Goal: Navigation & Orientation: Find specific page/section

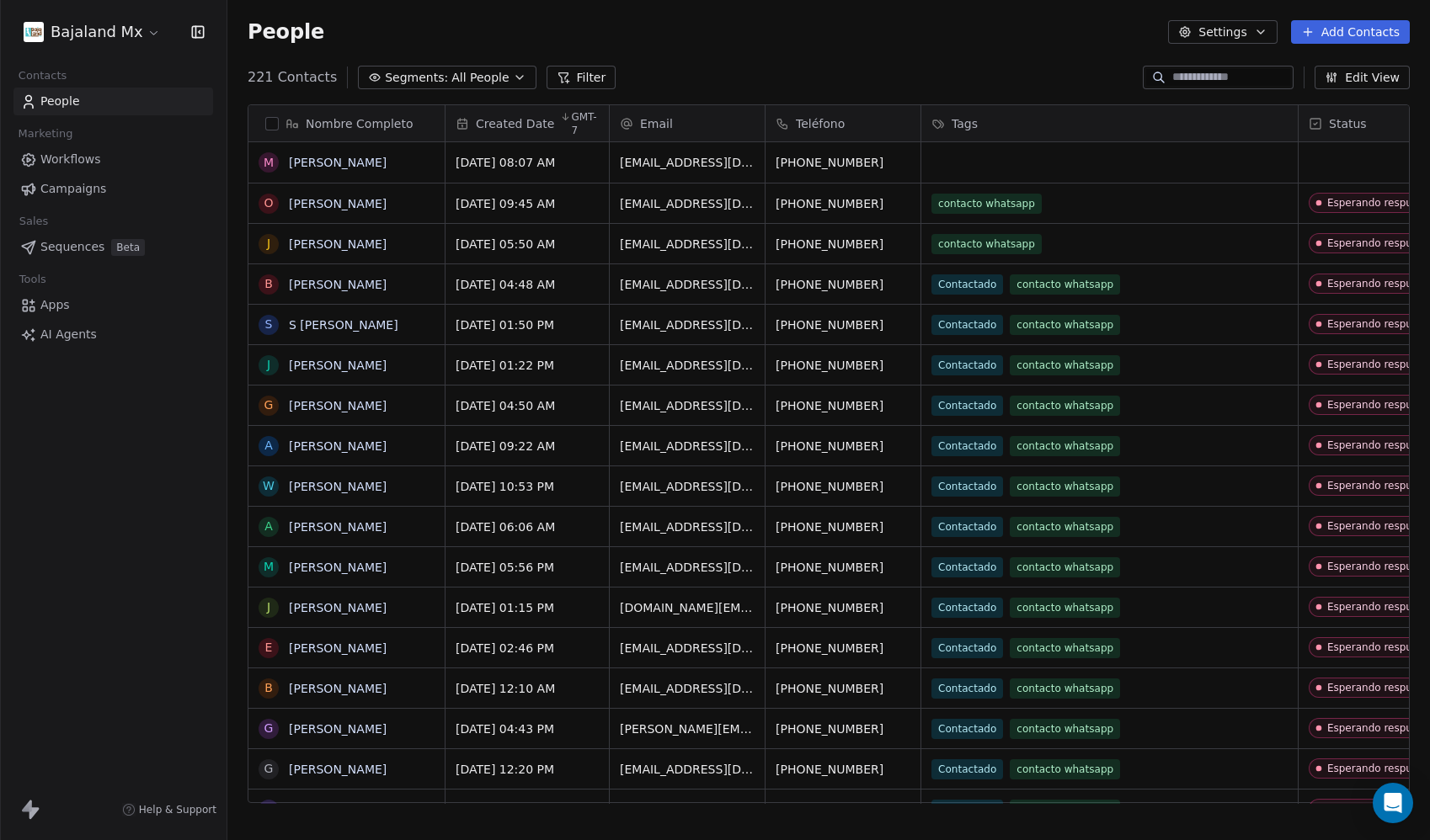
scroll to position [727, 1189]
click at [114, 39] on html "Bajaland Mx Contacts People Marketing Workflows Campaigns Sales Sequences Beta …" at bounding box center [715, 420] width 1430 height 840
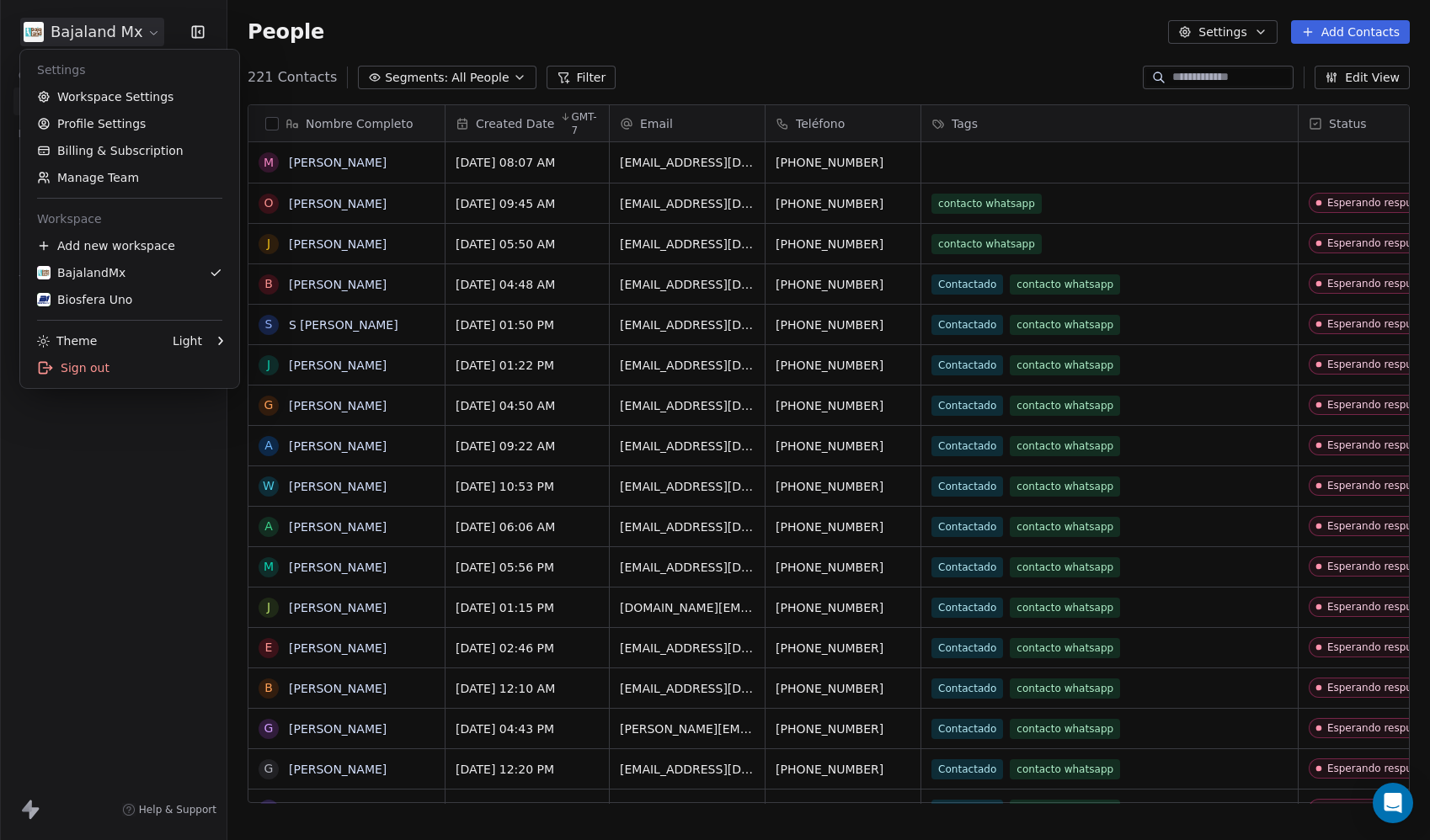
click at [665, 22] on html "Bajaland Mx Contacts People Marketing Workflows Campaigns Sales Sequences Beta …" at bounding box center [715, 420] width 1430 height 840
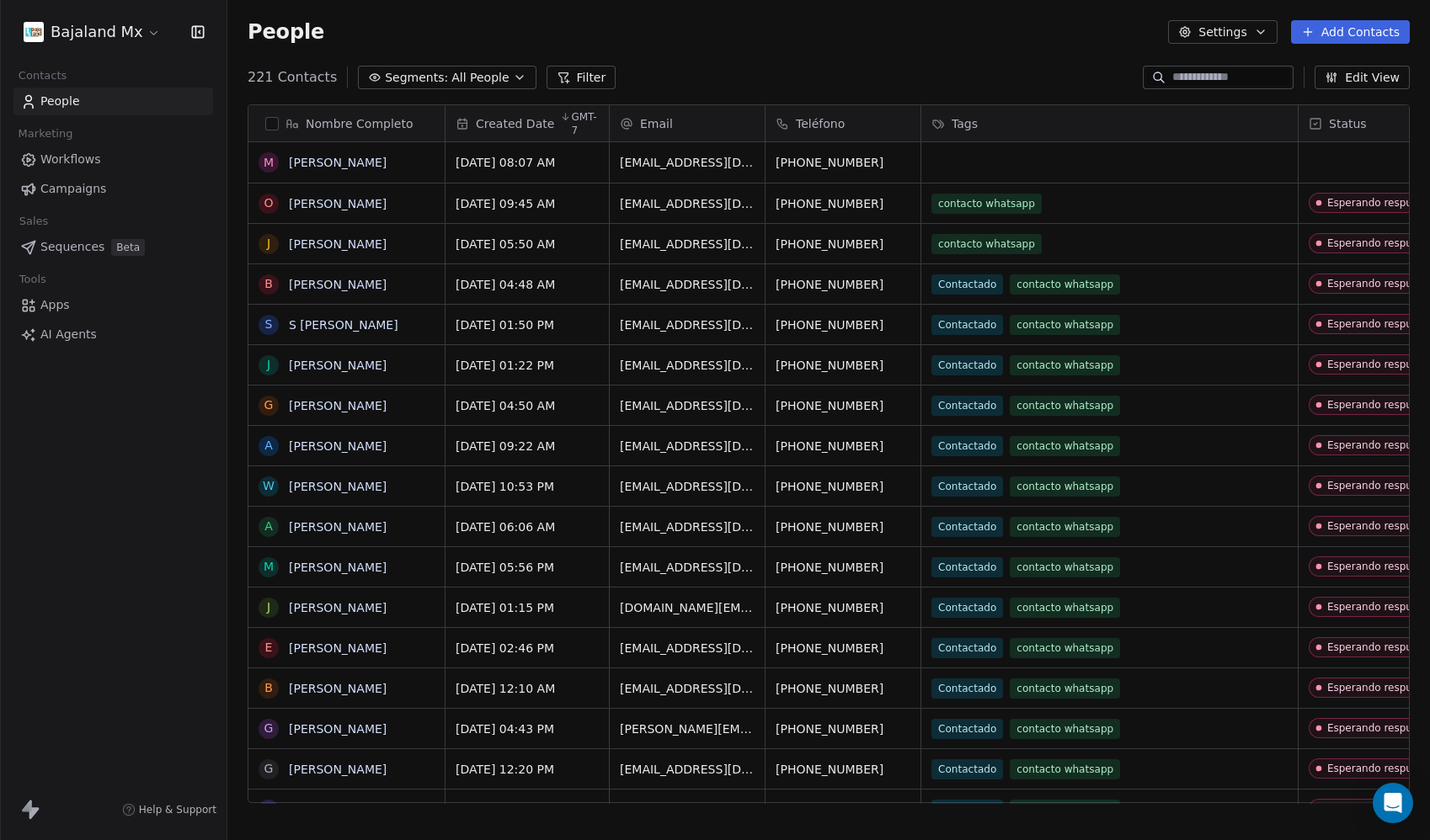
click at [105, 18] on html "Bajaland Mx Contacts People Marketing Workflows Campaigns Sales Sequences Beta …" at bounding box center [715, 420] width 1430 height 840
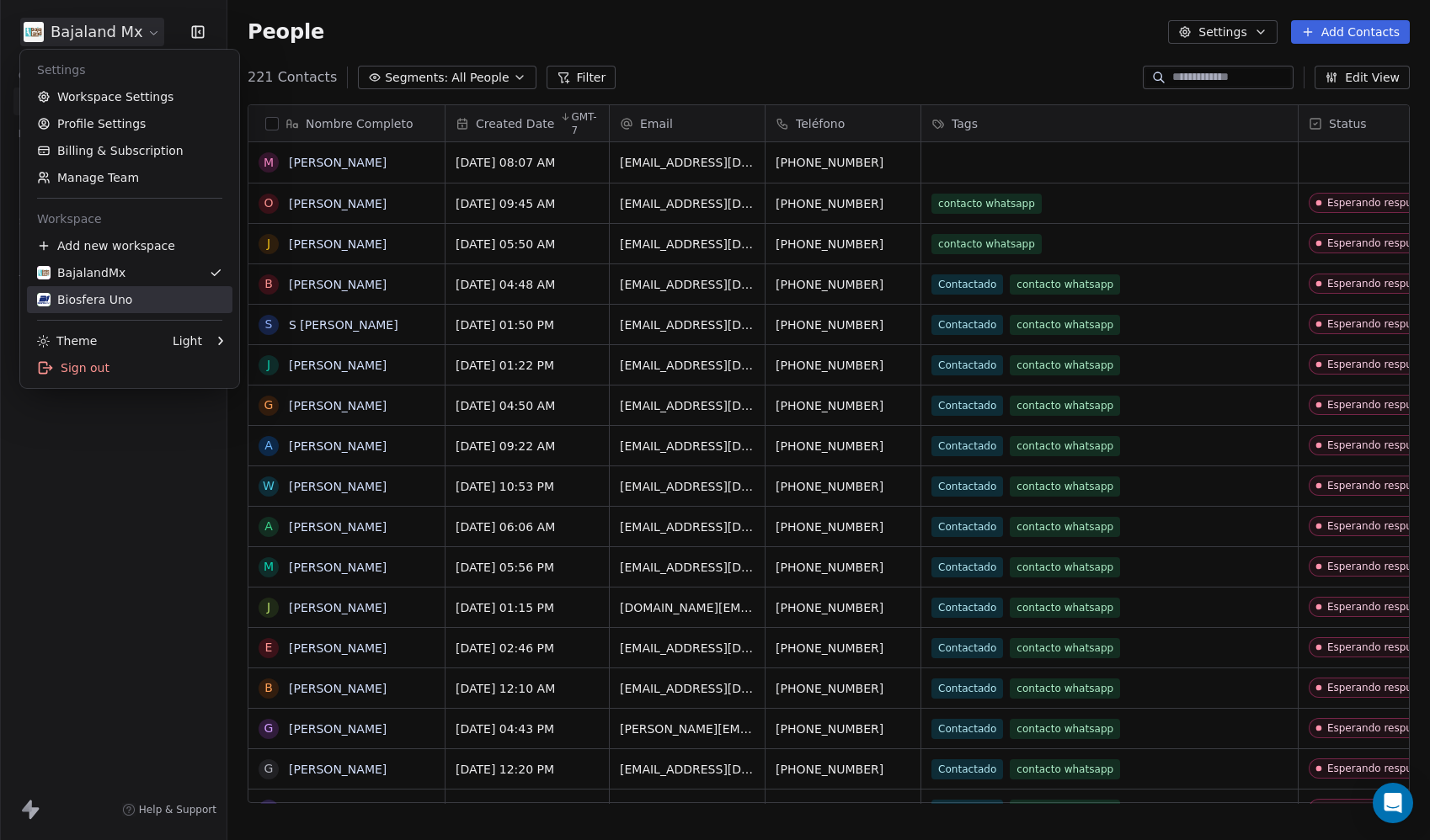
click at [104, 304] on div "Biosfera Uno" at bounding box center [84, 299] width 96 height 17
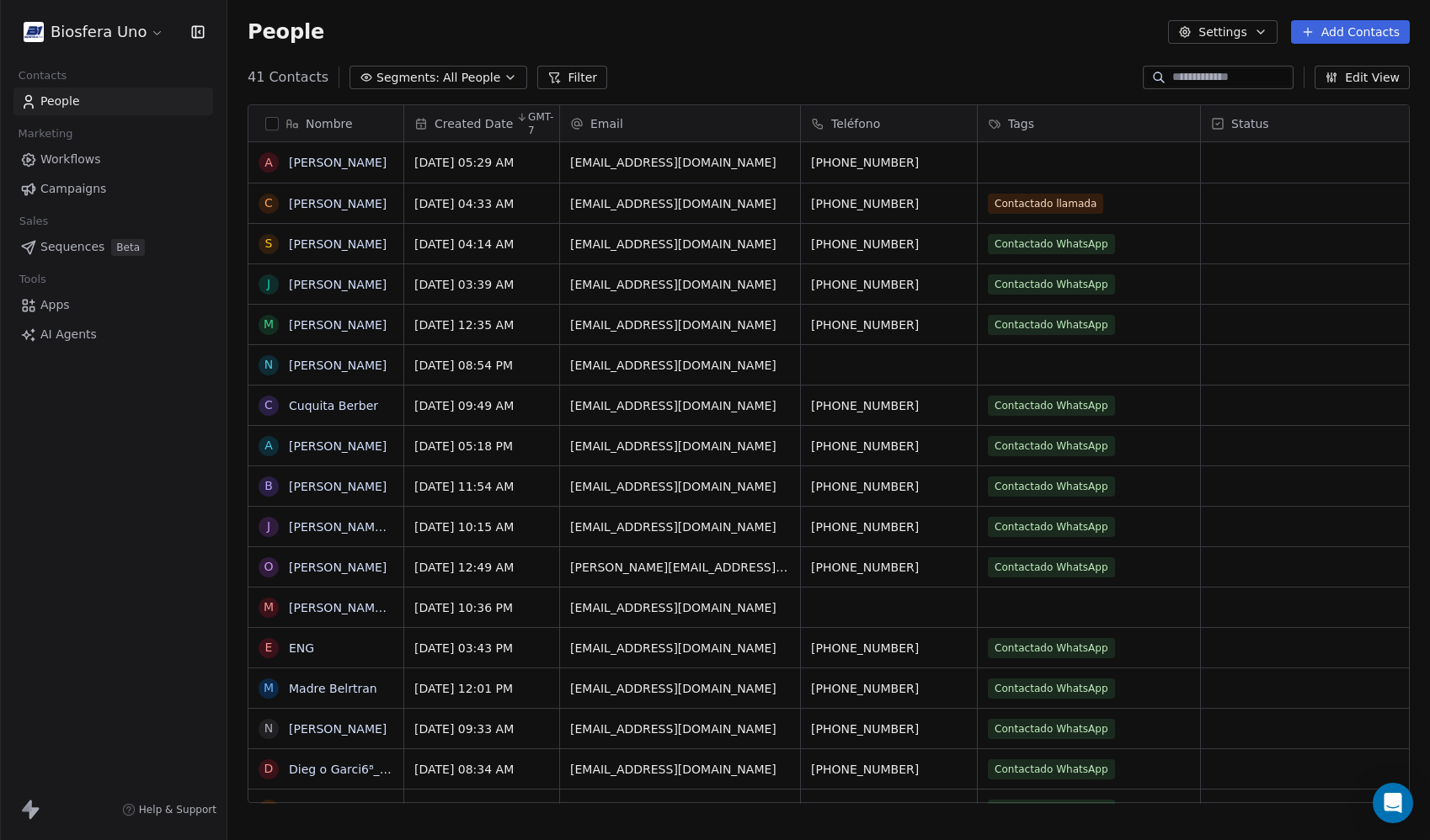
scroll to position [727, 1189]
click at [119, 39] on html "Biosfera Uno Contacts People Marketing Workflows Campaigns Sales Sequences Beta…" at bounding box center [715, 420] width 1430 height 840
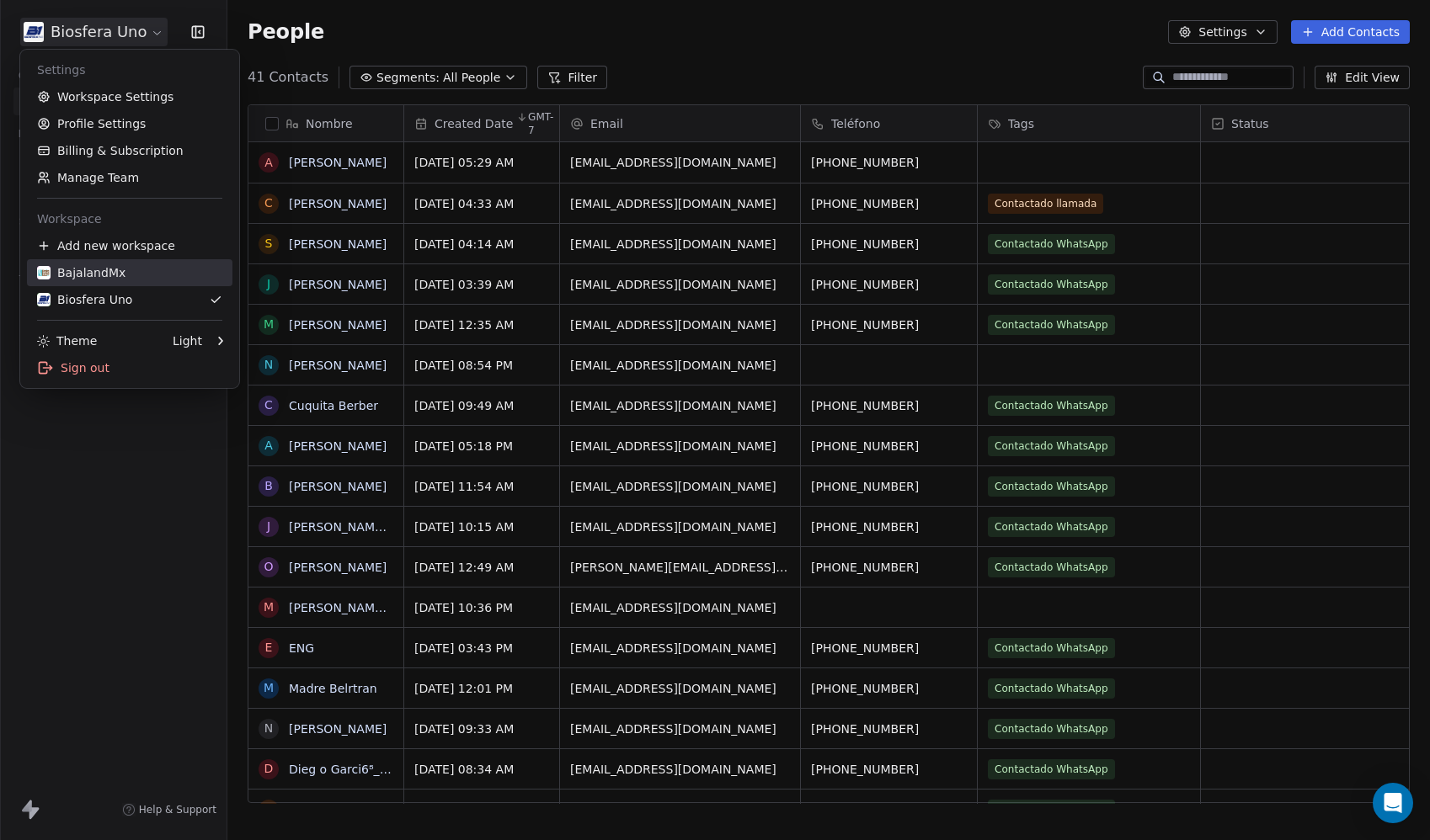
click at [122, 275] on div "BajalandMx" at bounding box center [129, 273] width 185 height 17
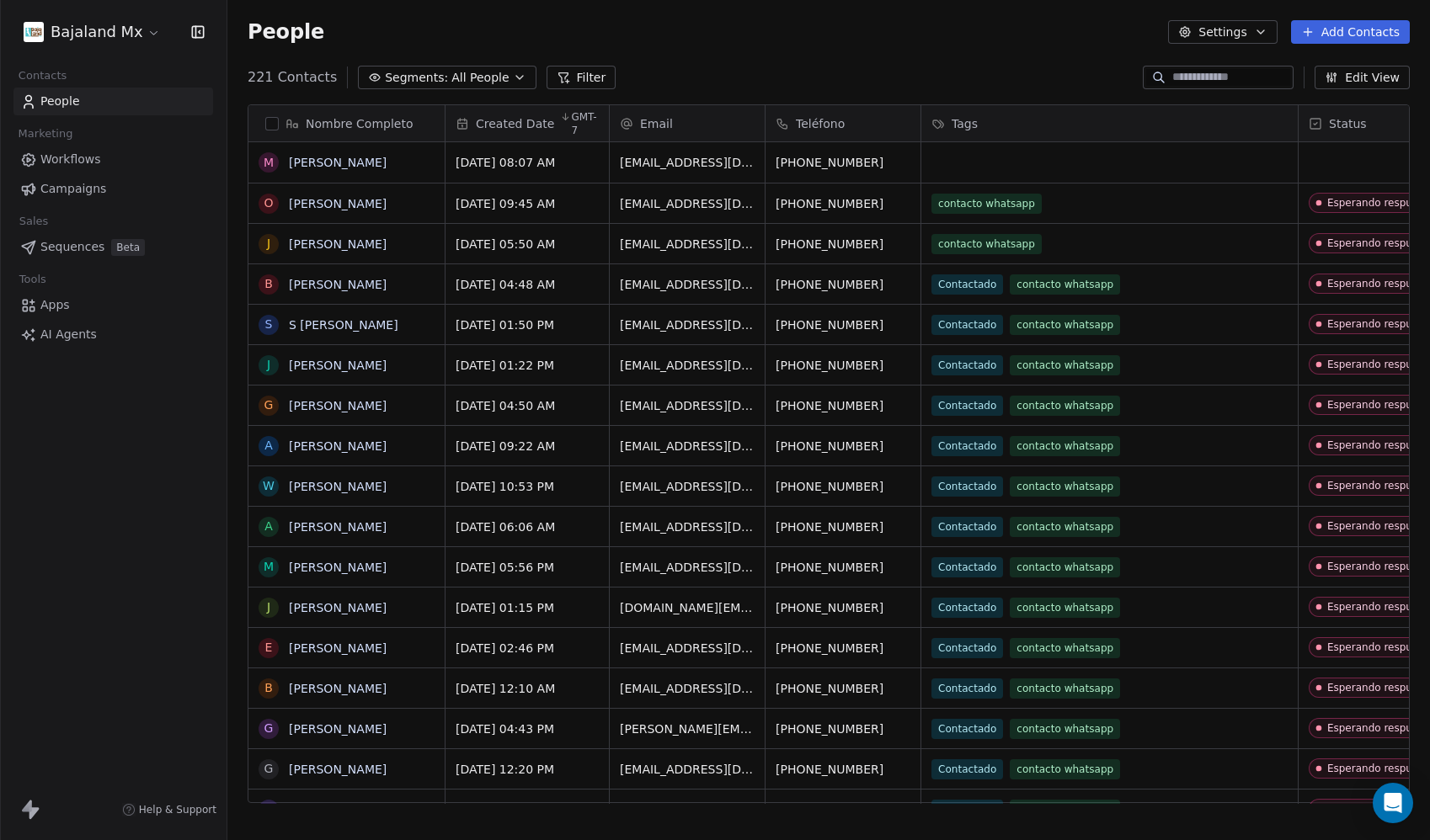
scroll to position [727, 1189]
